Goal: Information Seeking & Learning: Learn about a topic

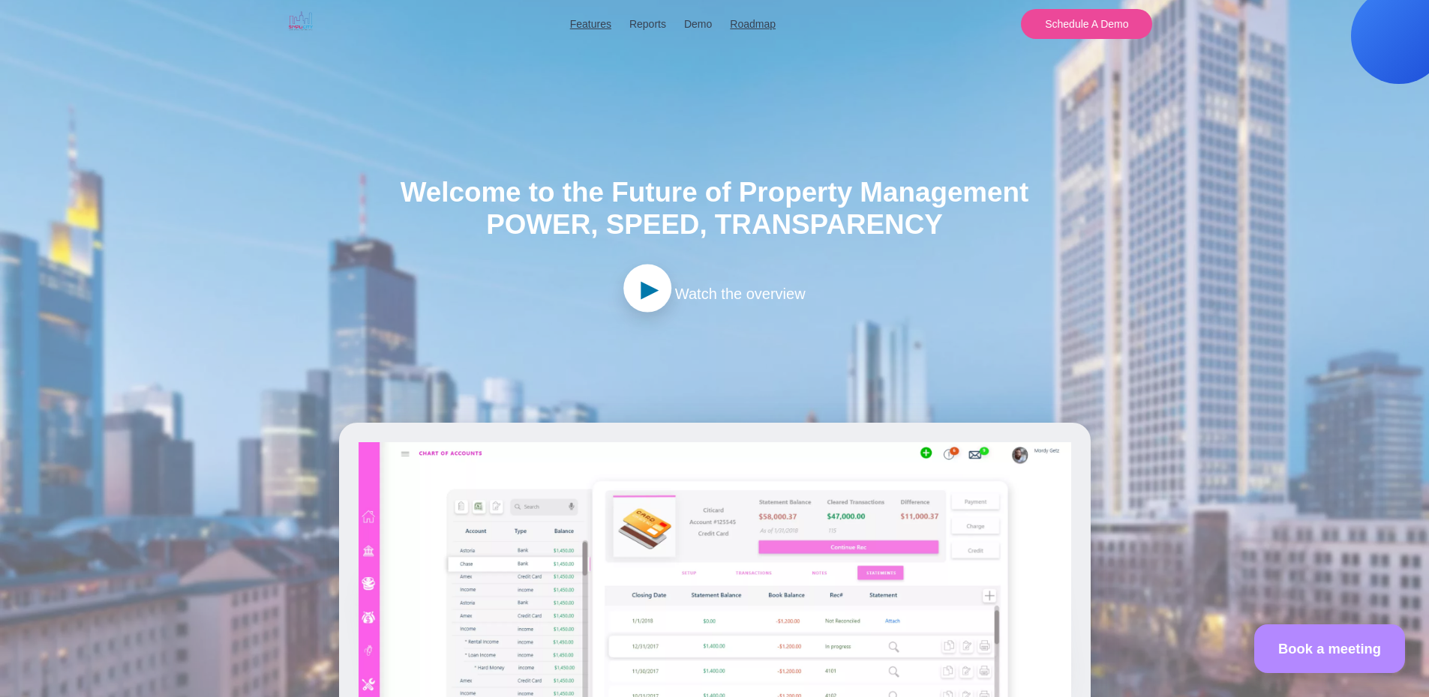
click at [675, 289] on span "Watch the overview" at bounding box center [740, 294] width 130 height 16
click at [657, 286] on span "►" at bounding box center [650, 289] width 30 height 48
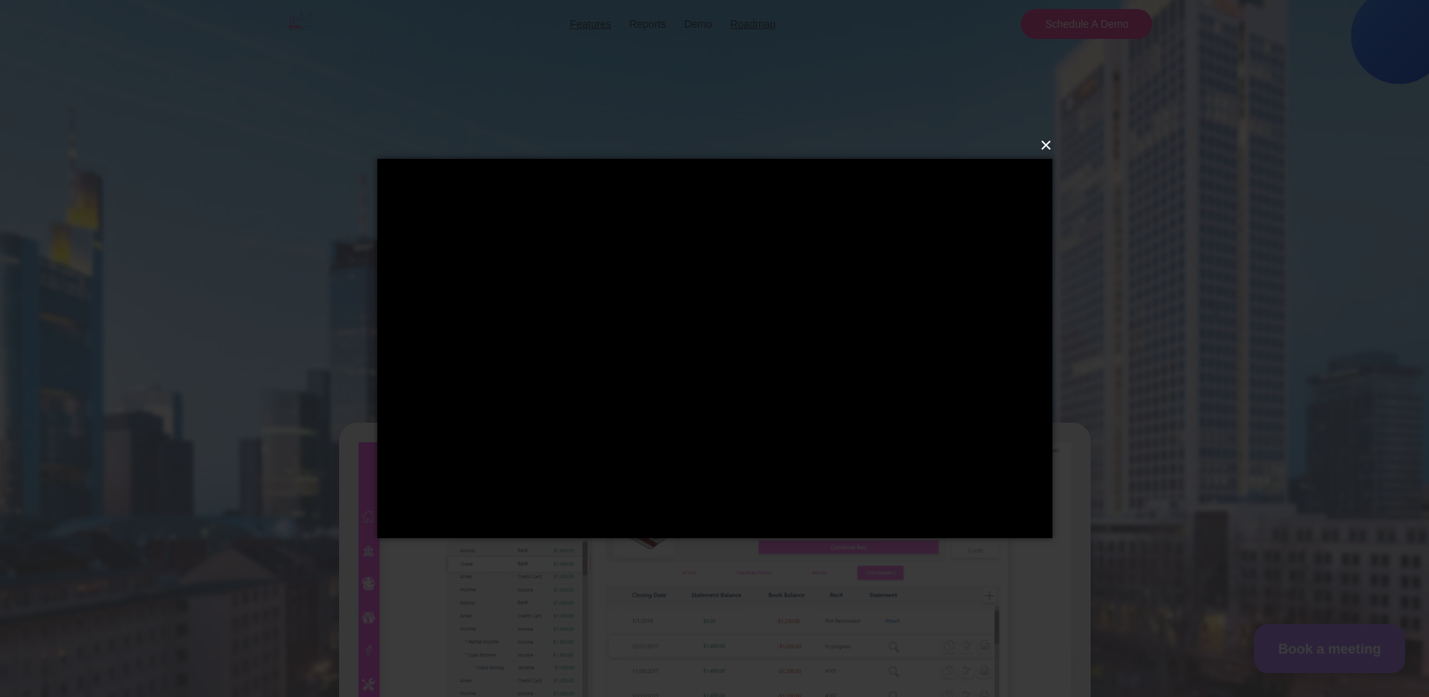
click at [1048, 137] on button "×" at bounding box center [719, 145] width 675 height 33
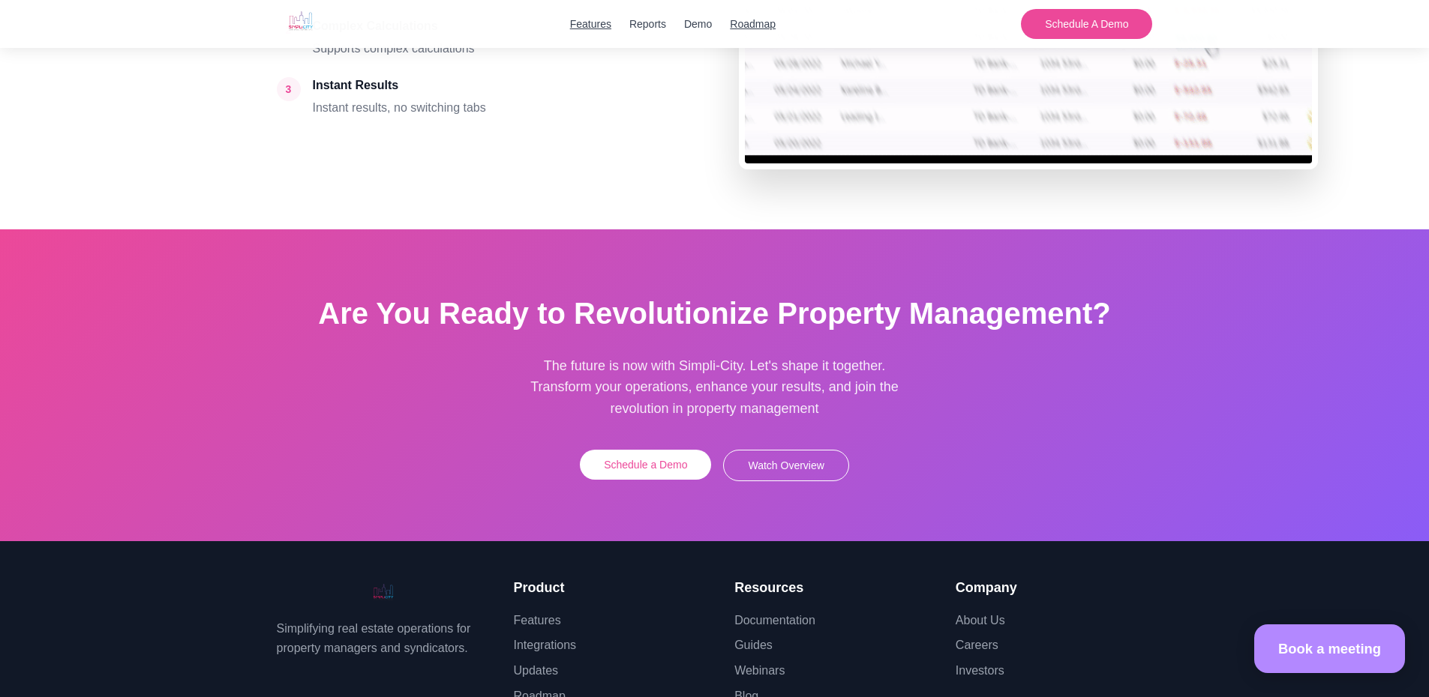
scroll to position [4049, 0]
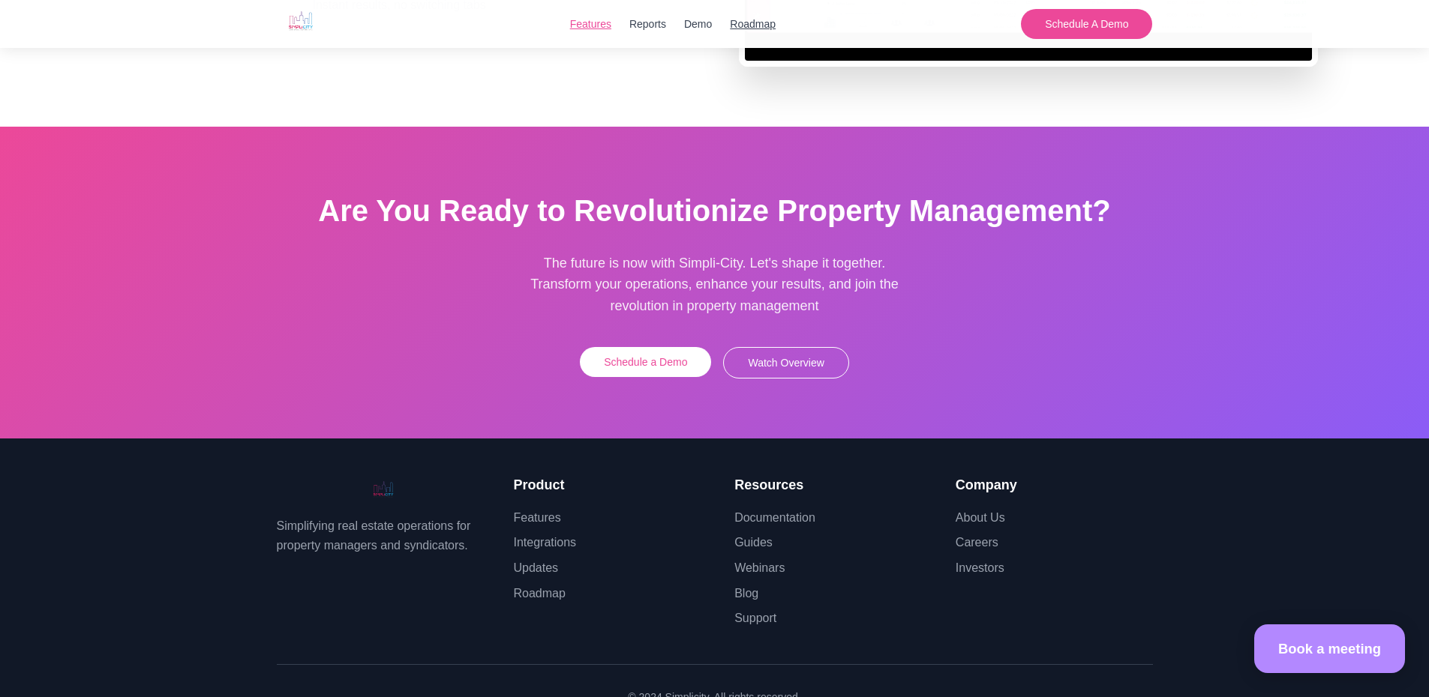
click at [585, 22] on link "Features" at bounding box center [590, 24] width 41 height 16
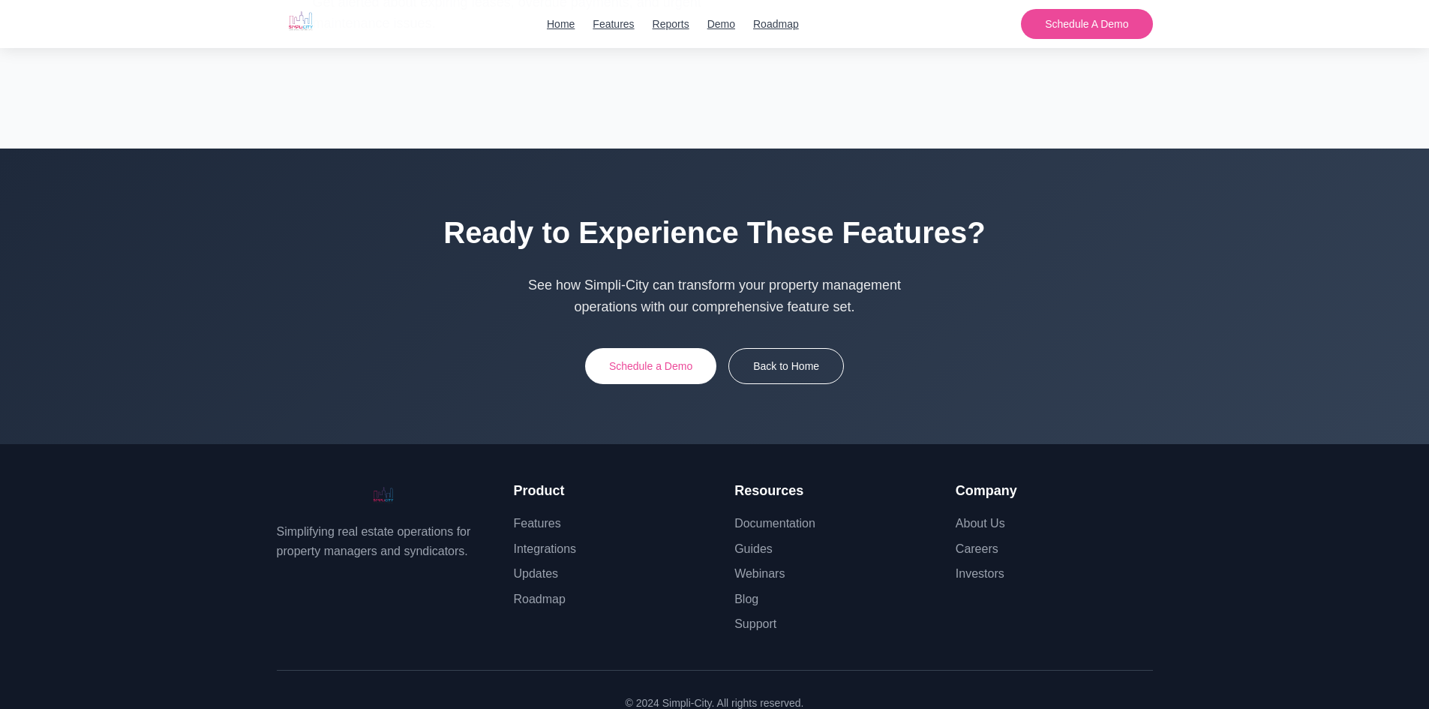
scroll to position [13327, 0]
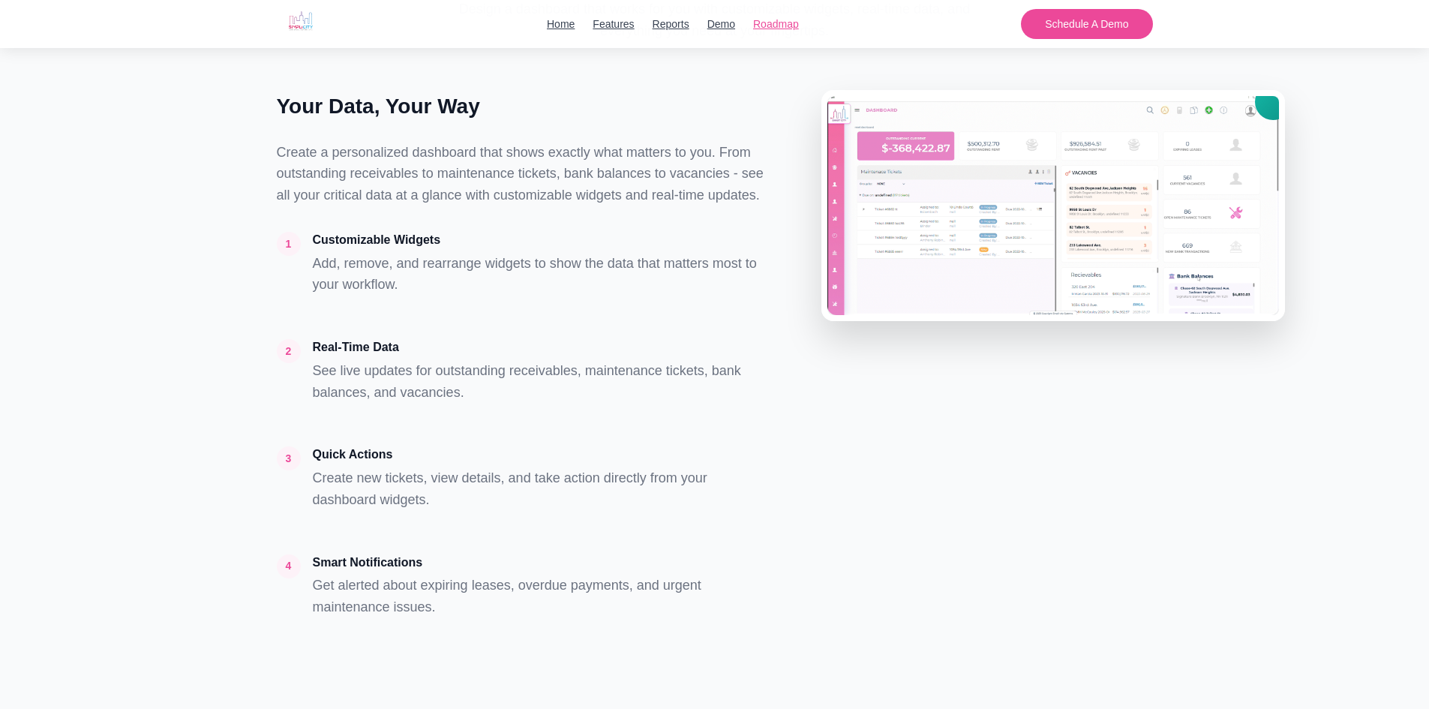
click at [774, 23] on link "Roadmap" at bounding box center [776, 24] width 46 height 16
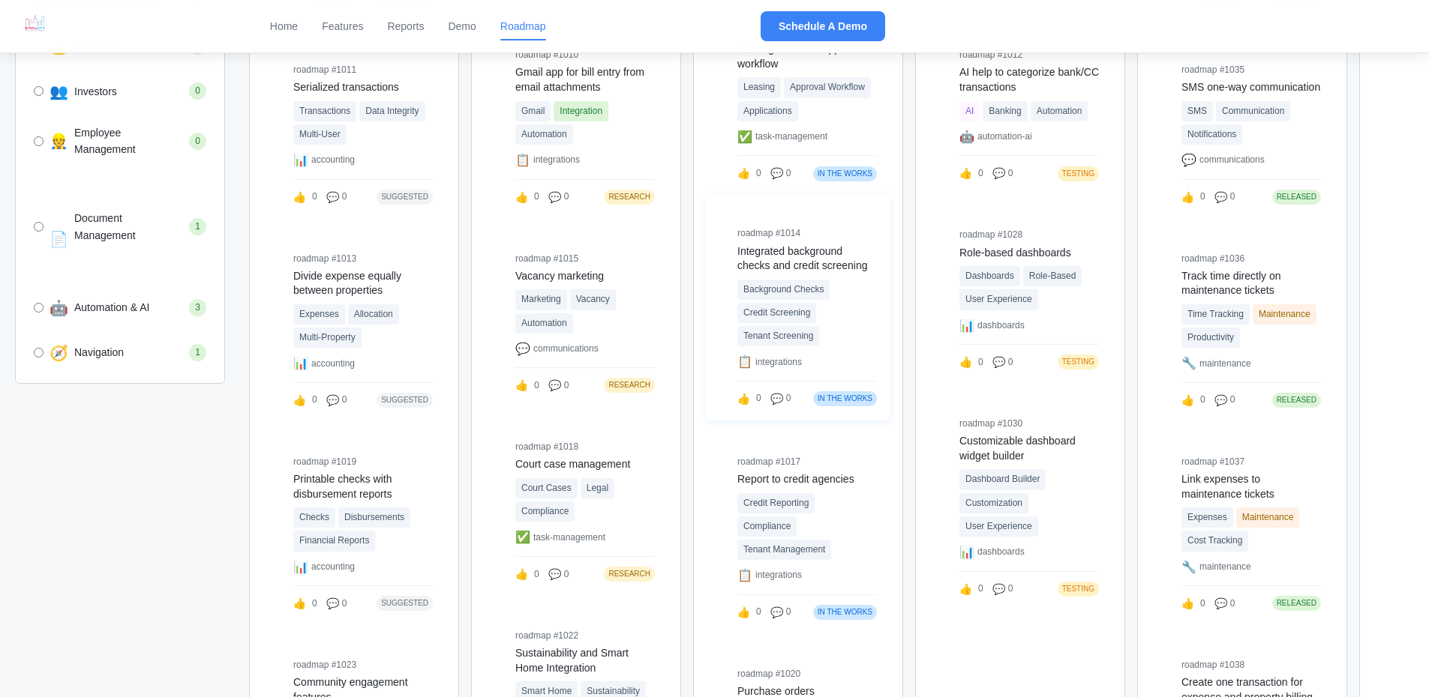
scroll to position [900, 0]
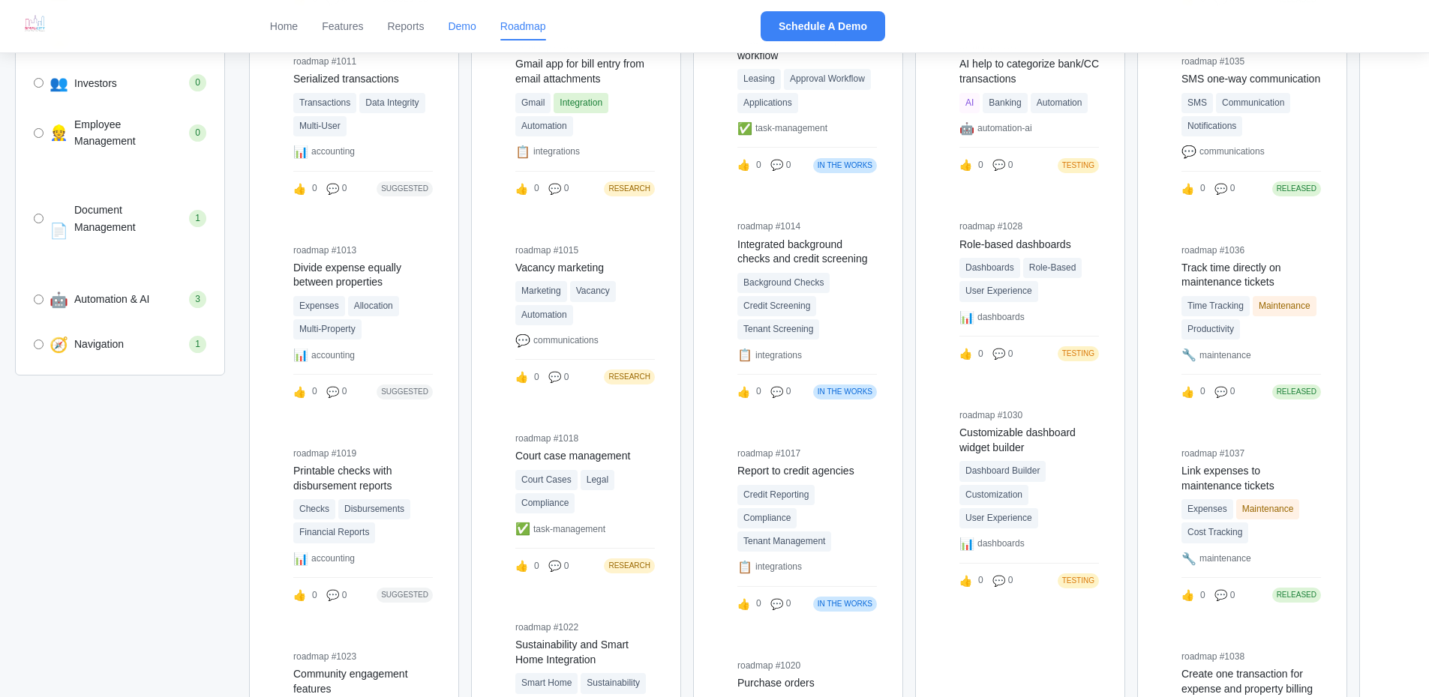
click at [471, 23] on link "Demo" at bounding box center [462, 26] width 28 height 16
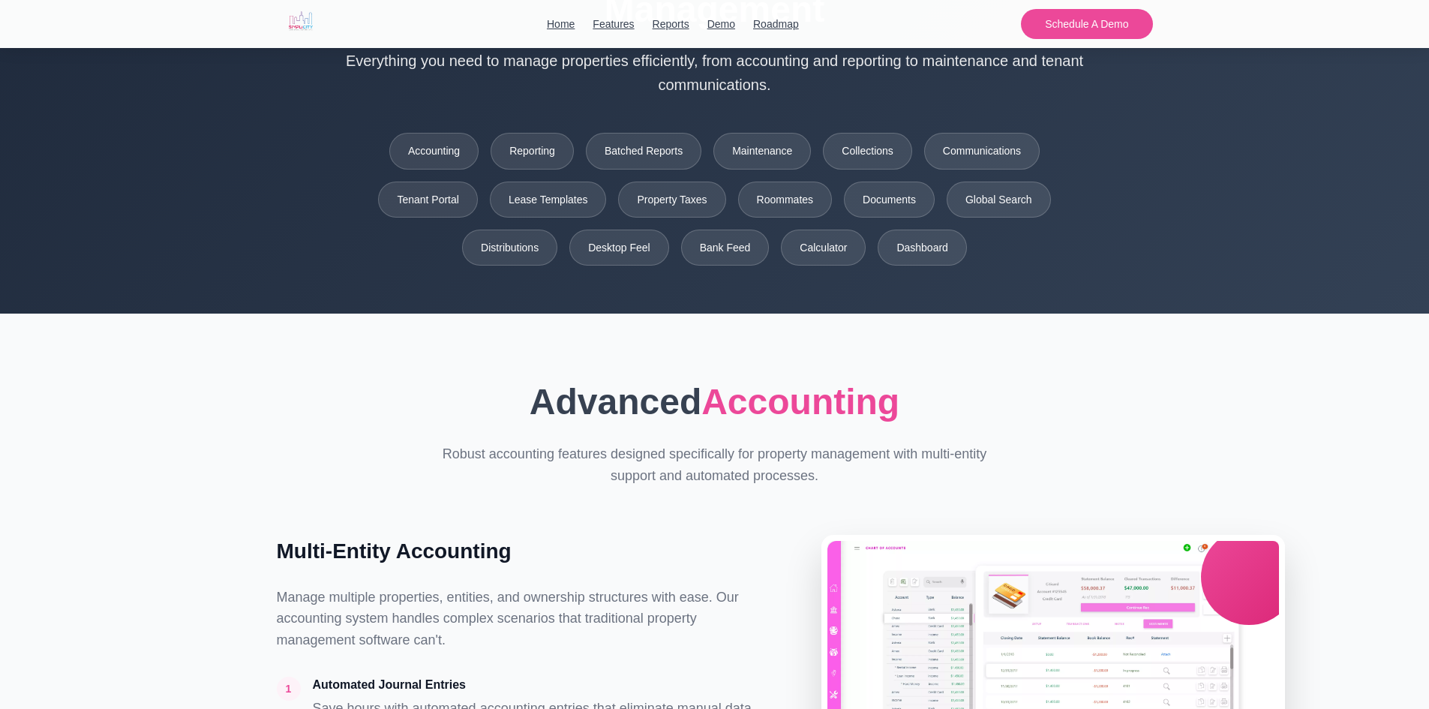
scroll to position [150, 0]
